Goal: Task Accomplishment & Management: Use online tool/utility

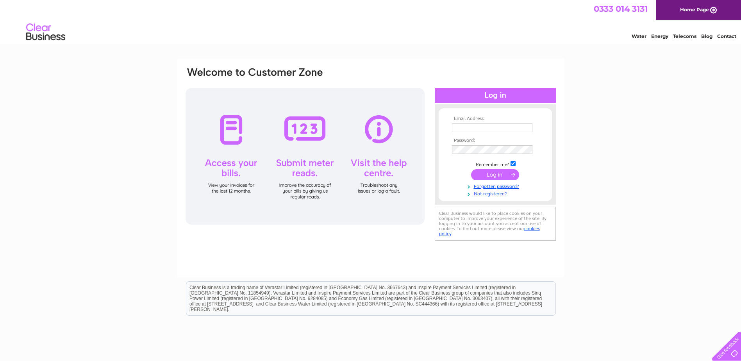
type input "glasgow.484@eel.co.uk"
click at [510, 174] on input "submit" at bounding box center [495, 174] width 48 height 11
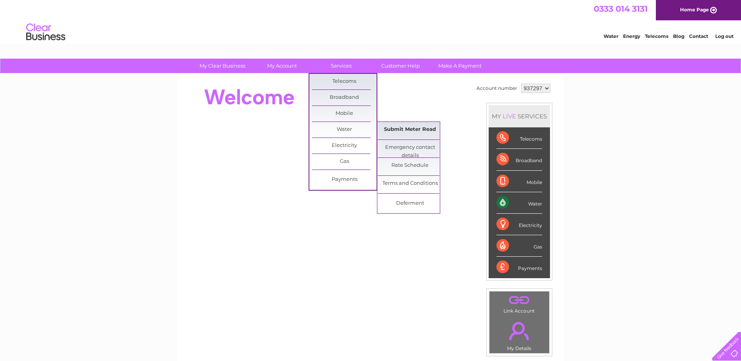
click at [406, 128] on link "Submit Meter Read" at bounding box center [410, 130] width 64 height 16
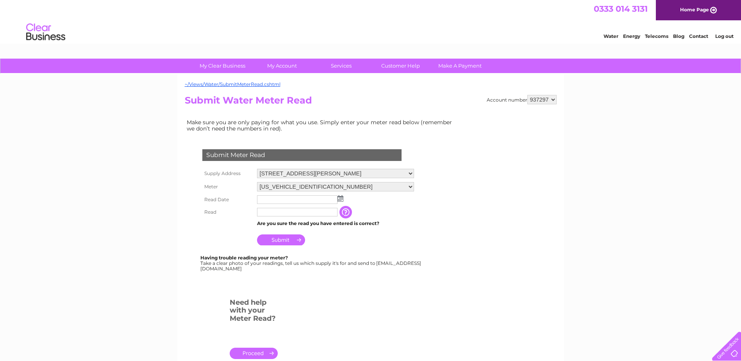
click at [339, 197] on img at bounding box center [341, 198] width 6 height 6
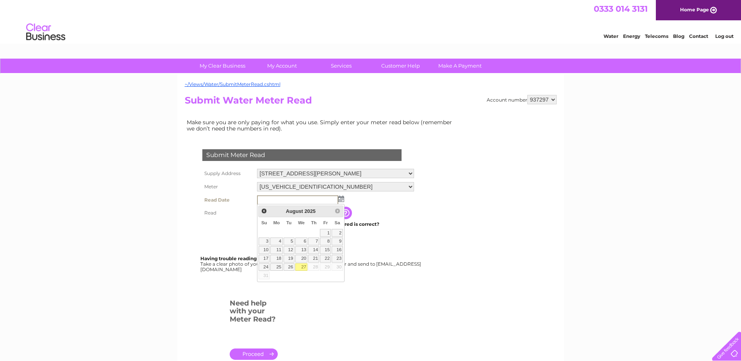
click at [302, 268] on link "27" at bounding box center [301, 267] width 13 height 8
type input "2025/08/27"
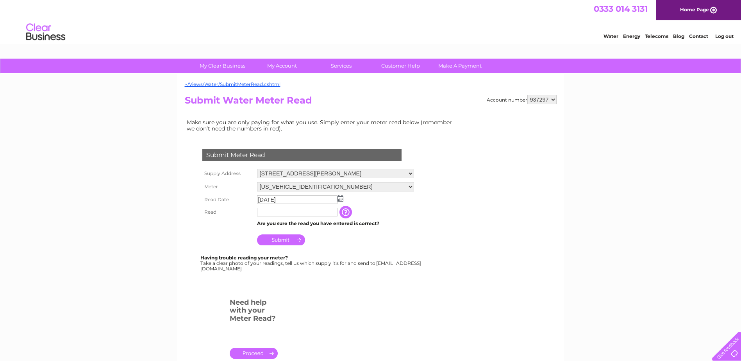
click at [290, 211] on input "text" at bounding box center [297, 212] width 80 height 9
type input "00344"
click at [284, 241] on input "Submit" at bounding box center [281, 239] width 48 height 11
